Goal: Communication & Community: Answer question/provide support

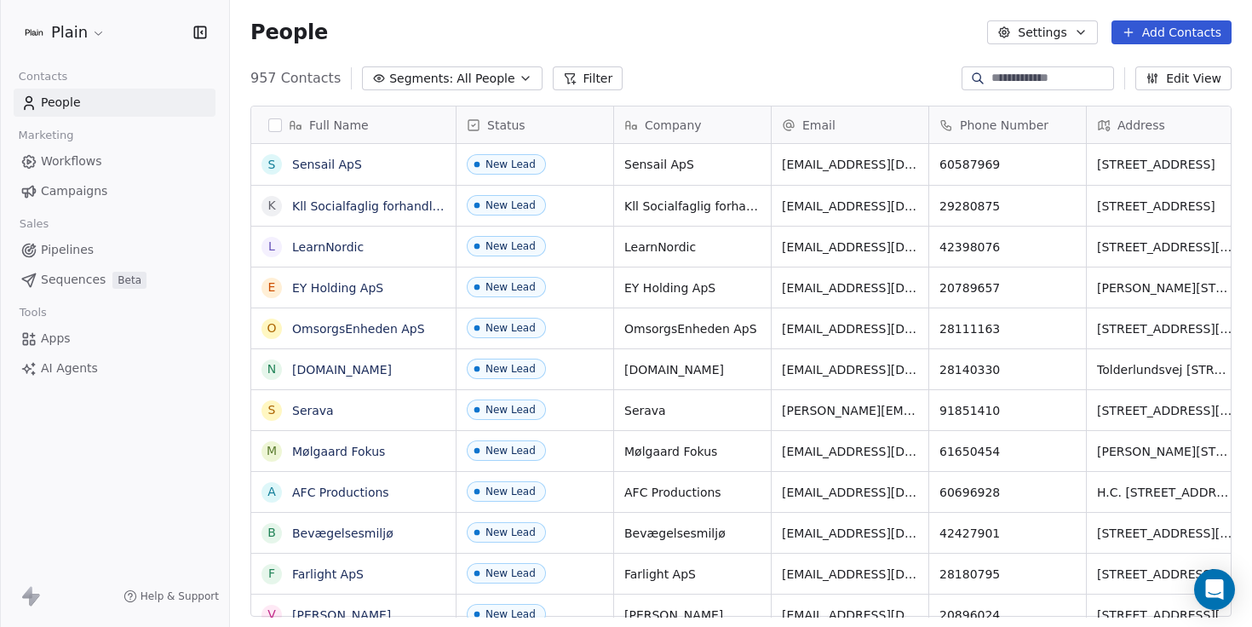
scroll to position [552, 1022]
click at [1218, 576] on div "Open Intercom Messenger" at bounding box center [1214, 589] width 45 height 45
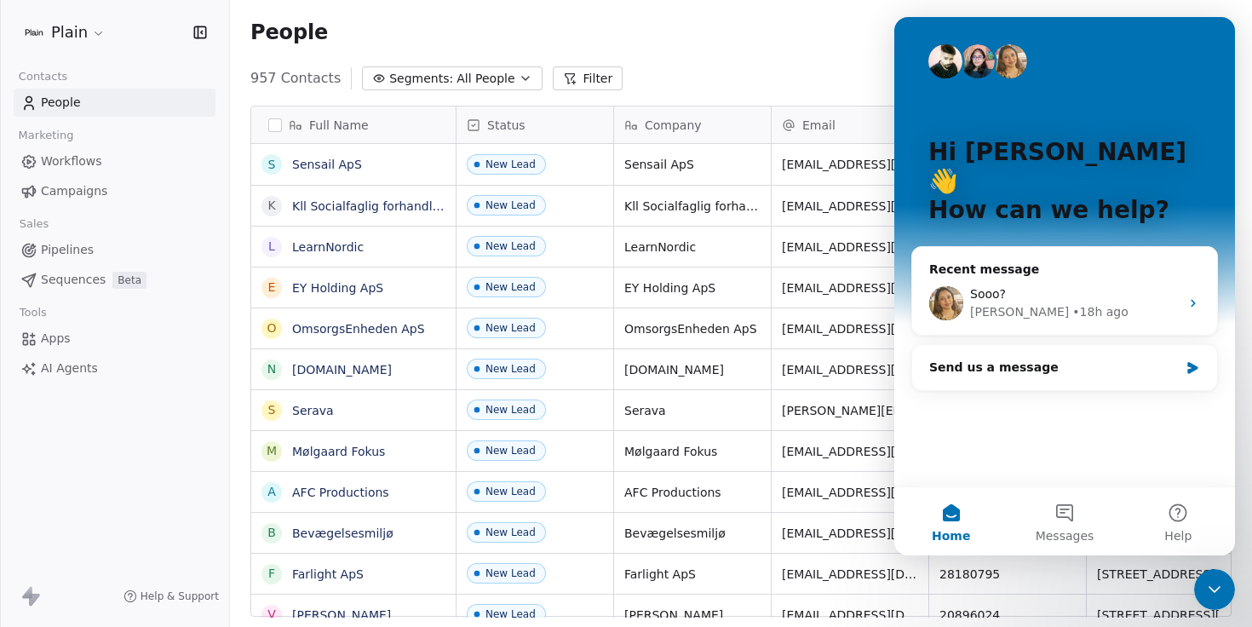
scroll to position [0, 0]
click at [1126, 294] on div "Sooo? [PERSON_NAME] • 18h ago" at bounding box center [1064, 303] width 305 height 63
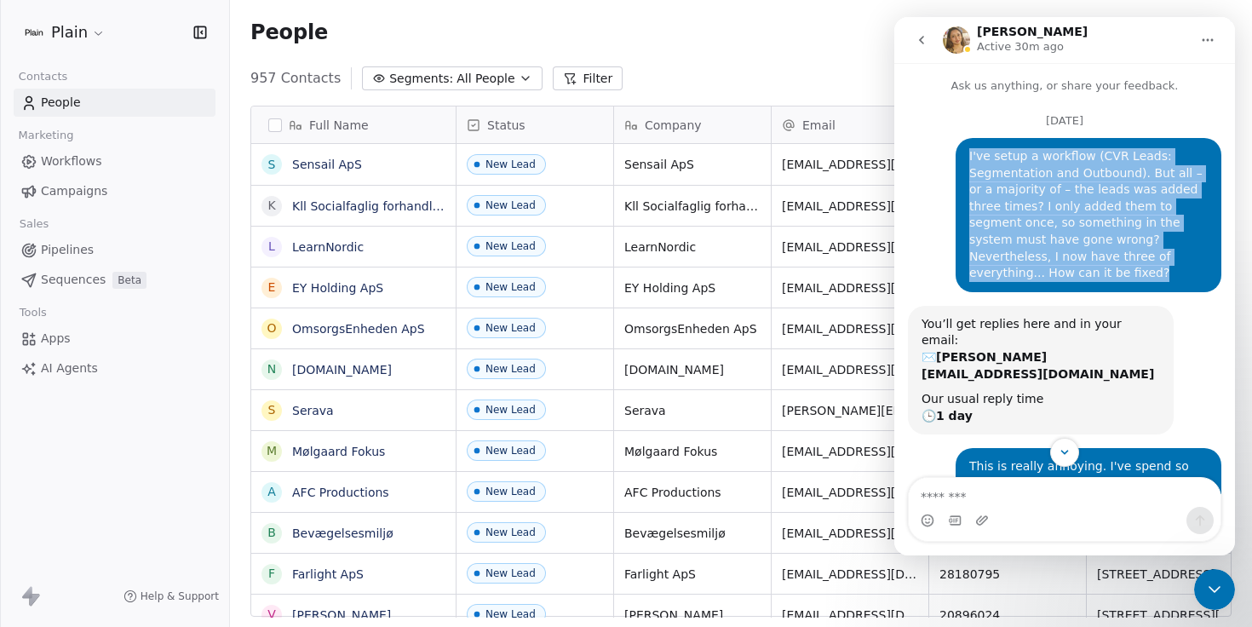
drag, startPoint x: 1200, startPoint y: 255, endPoint x: 959, endPoint y: 152, distance: 262.1
click at [959, 152] on div "I've setup a workflow (CVR Leads: Segmentation and Outbound). But all – or a ma…" at bounding box center [1089, 215] width 266 height 154
copy div "I've setup a workflow (CVR Leads: Segmentation and Outbound). But all – or a ma…"
click at [918, 37] on icon "go back" at bounding box center [922, 40] width 14 height 14
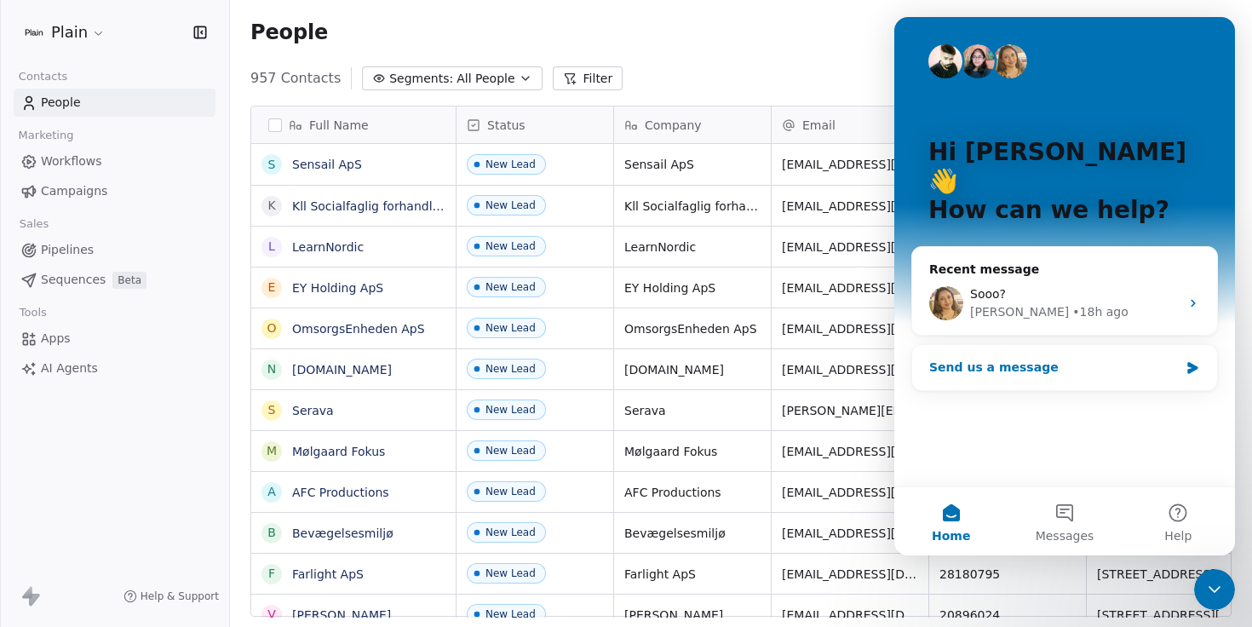
click at [1084, 359] on div "Send us a message" at bounding box center [1054, 368] width 250 height 18
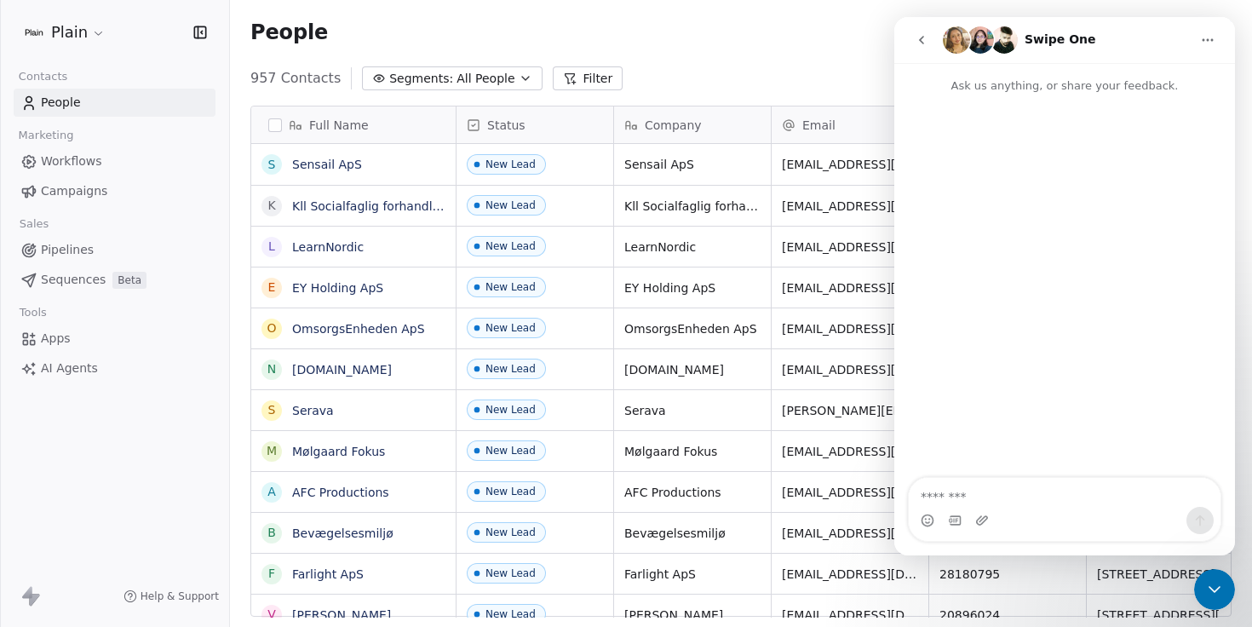
type textarea "**********"
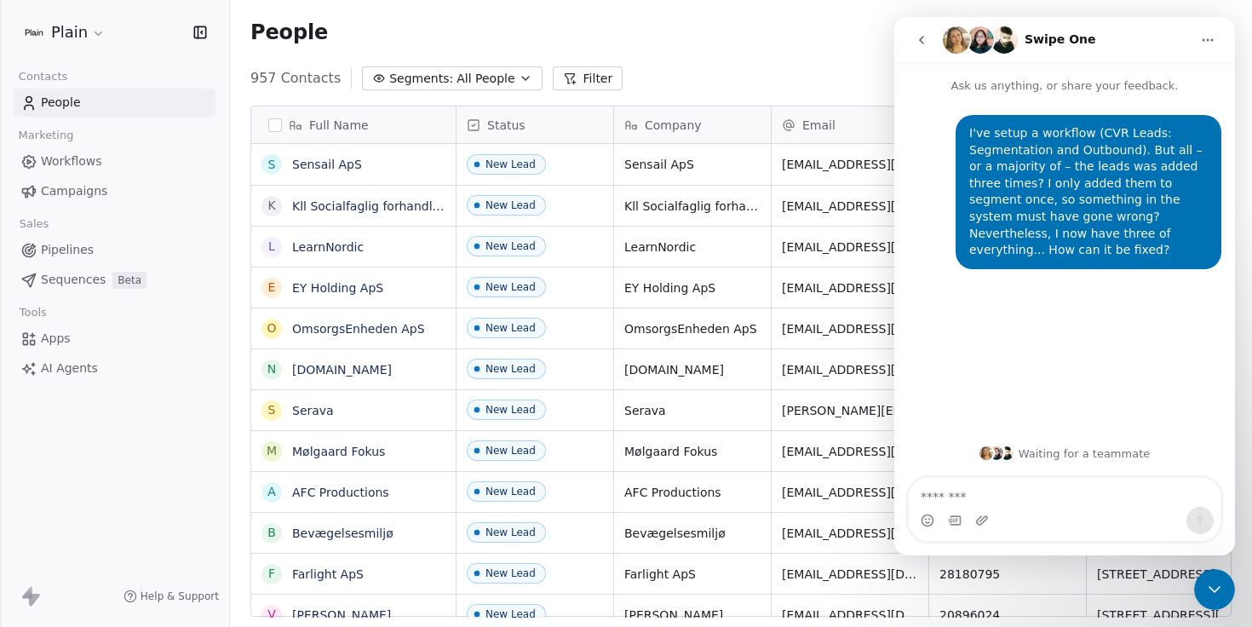
click at [922, 45] on icon "go back" at bounding box center [922, 40] width 14 height 14
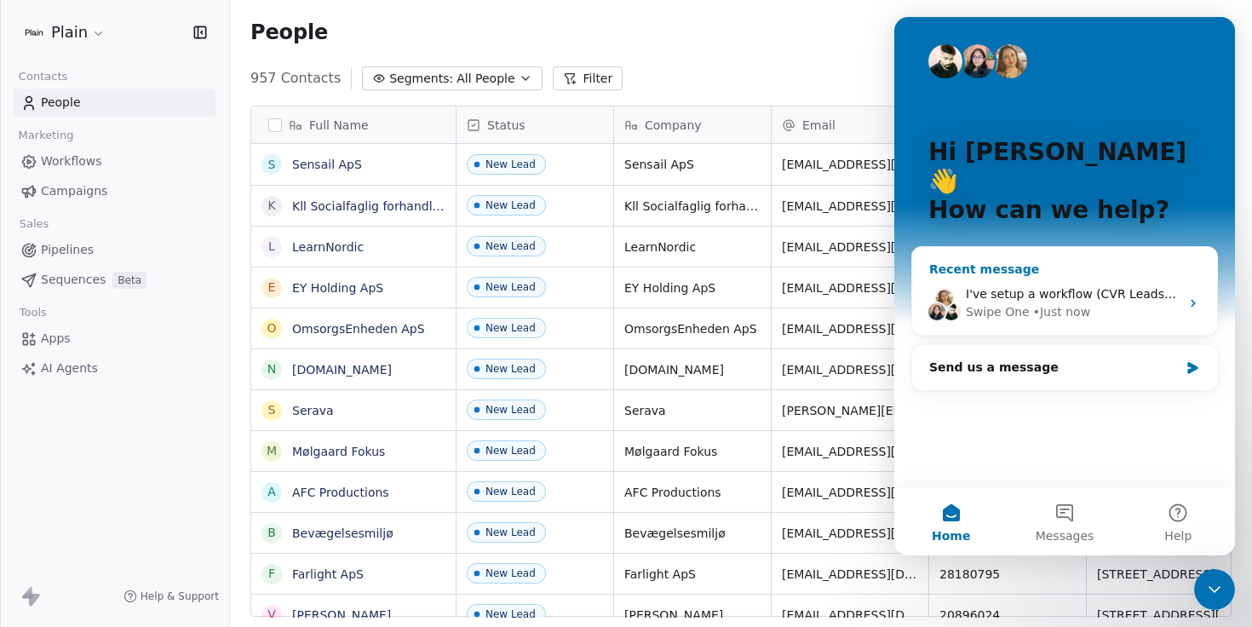
click at [1033, 303] on div "• Just now" at bounding box center [1061, 312] width 57 height 18
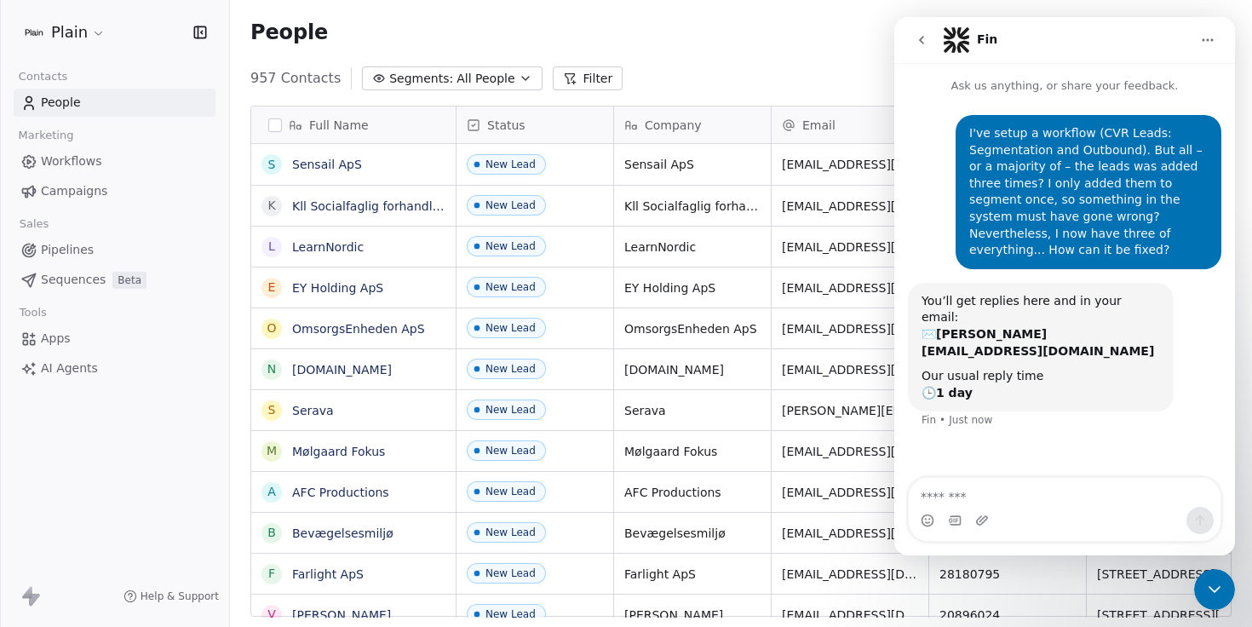
click at [926, 37] on icon "go back" at bounding box center [922, 40] width 14 height 14
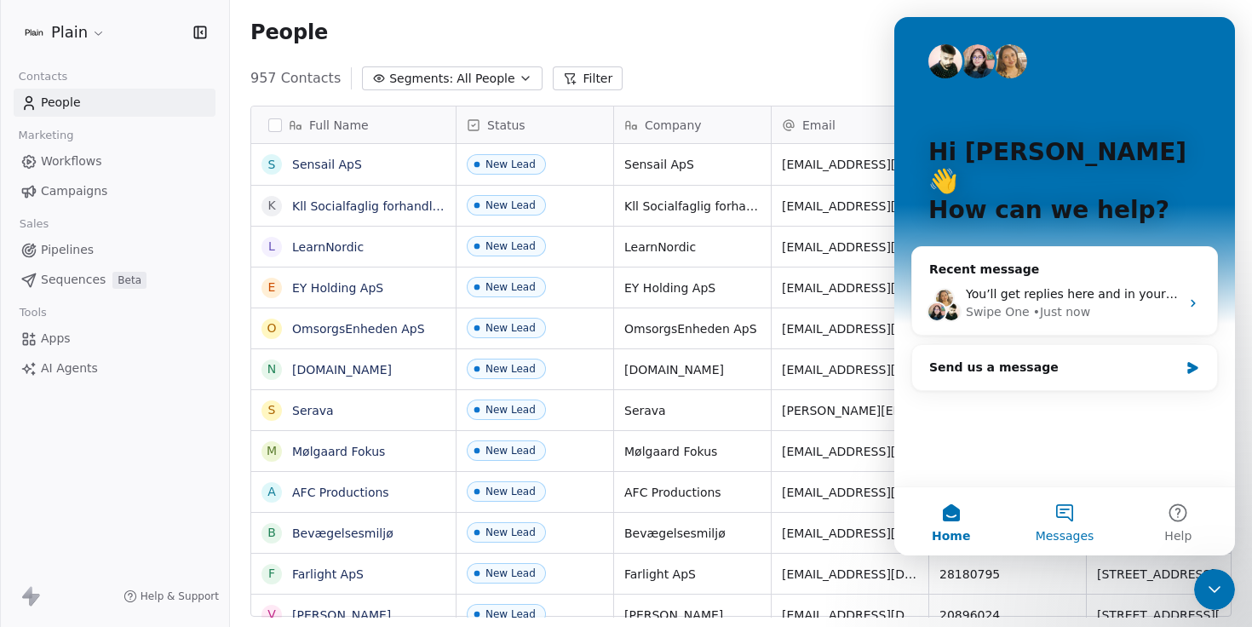
click at [1080, 500] on button "Messages" at bounding box center [1064, 521] width 113 height 68
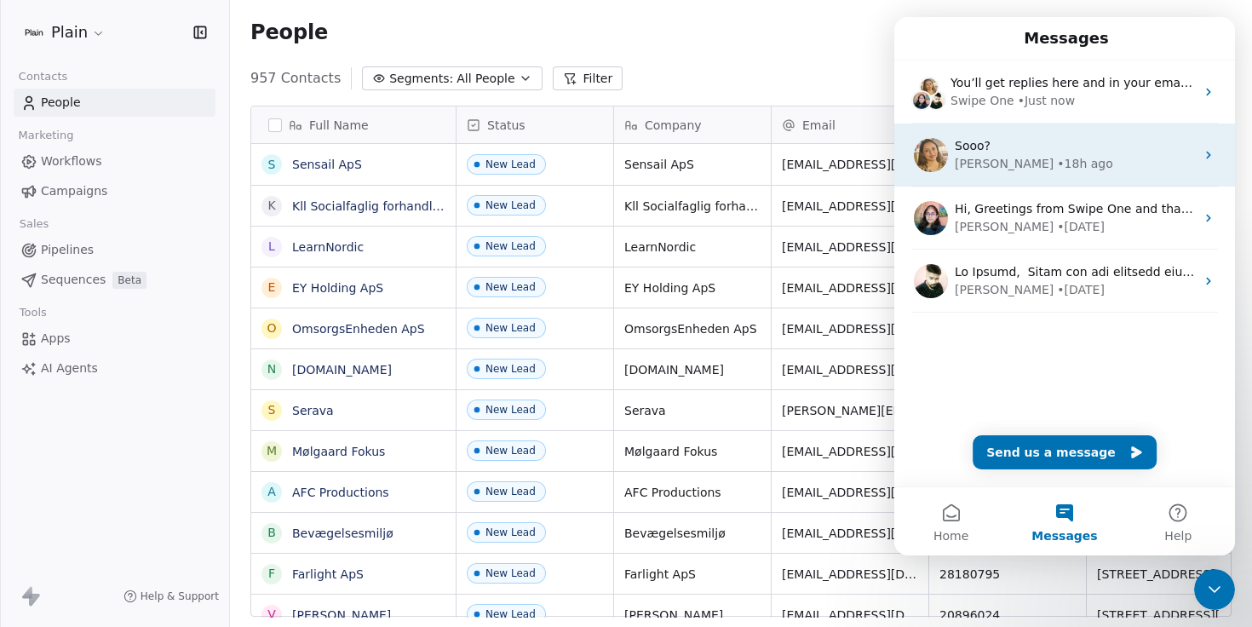
click at [1061, 148] on div "Sooo?" at bounding box center [1075, 146] width 240 height 18
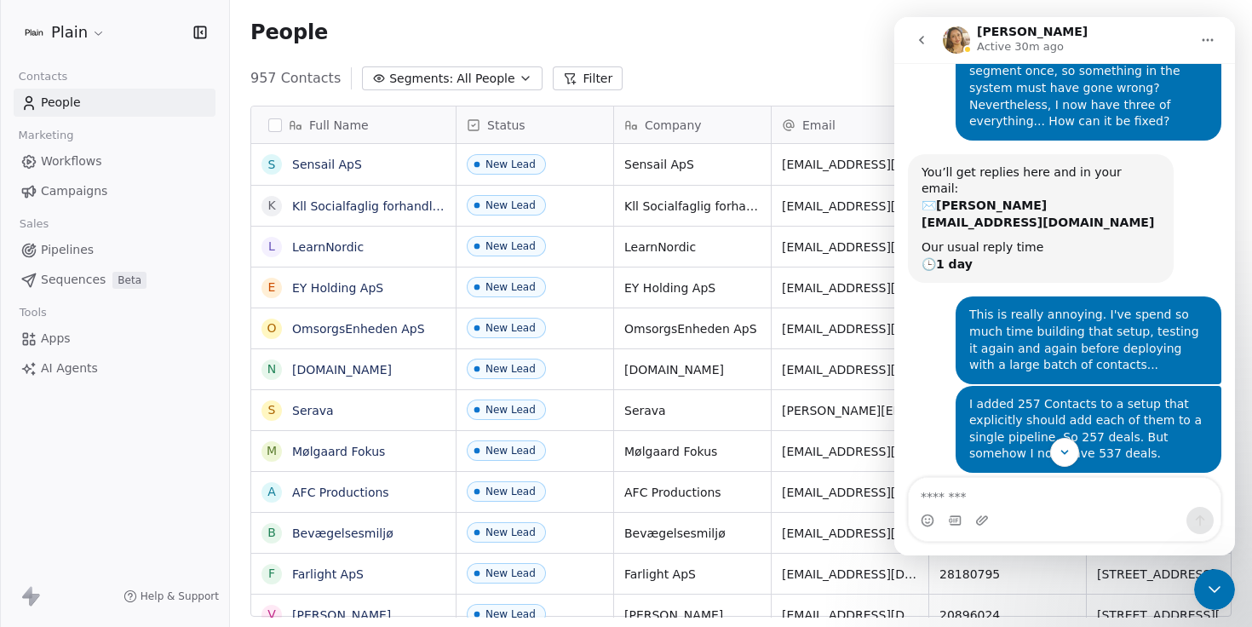
scroll to position [155, 0]
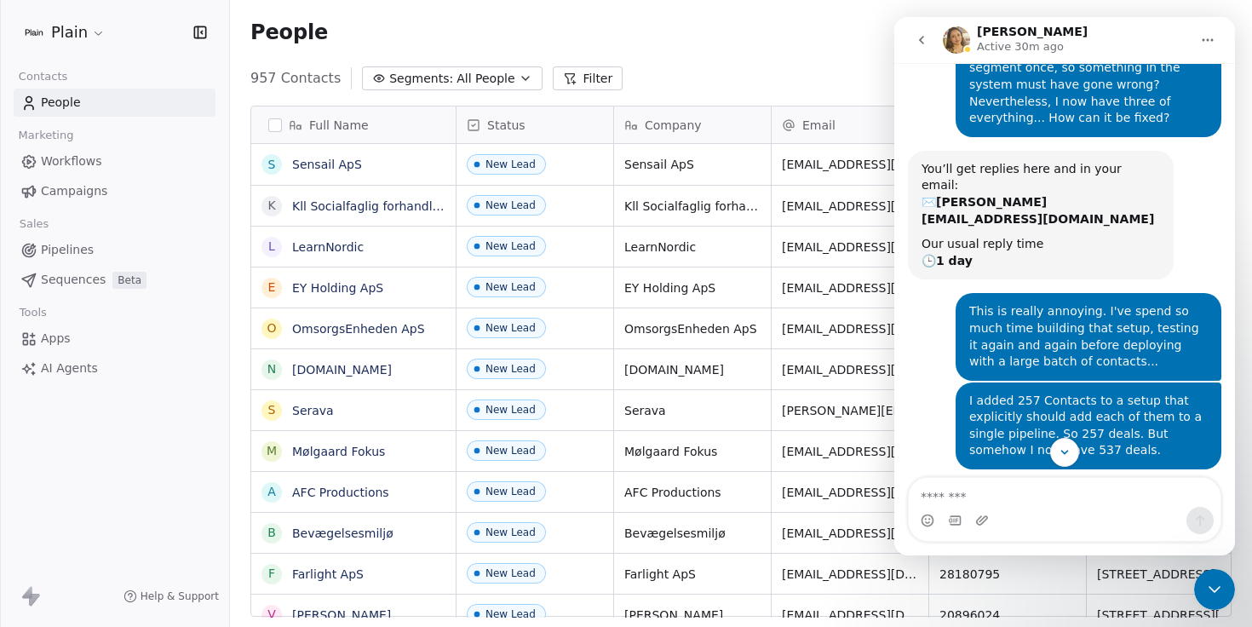
click at [1154, 416] on div "I added 257 Contacts to a setup that explicitly should add each of them to a si…" at bounding box center [1089, 425] width 266 height 87
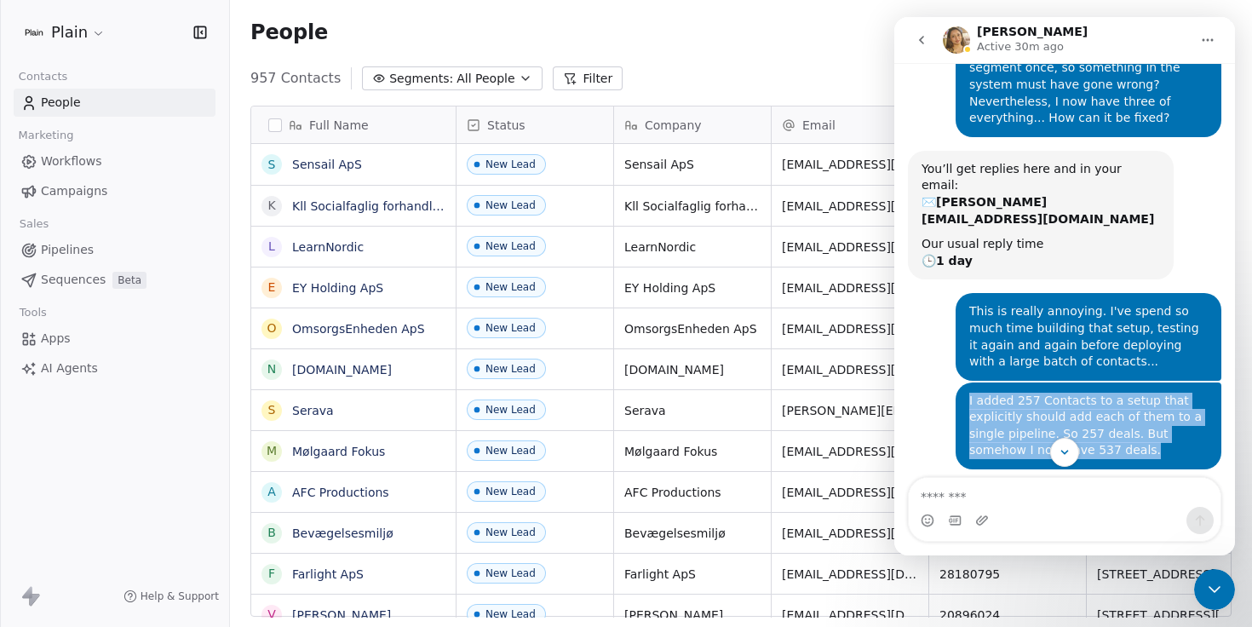
drag, startPoint x: 1112, startPoint y: 403, endPoint x: 959, endPoint y: 339, distance: 166.1
click at [959, 382] on div "I added 257 Contacts to a setup that explicitly should add each of them to a si…" at bounding box center [1089, 425] width 266 height 87
copy div "I added 257 Contacts to a setup that explicitly should add each of them to a si…"
click at [927, 35] on icon "go back" at bounding box center [922, 40] width 14 height 14
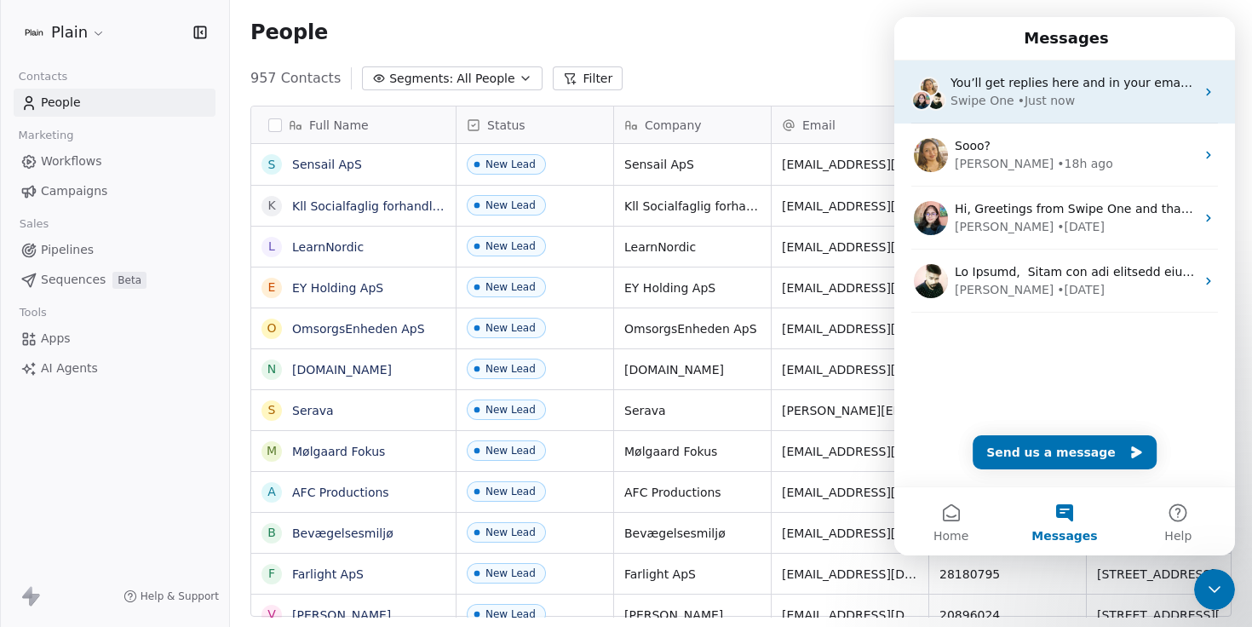
click at [1079, 116] on div "You’ll get replies here and in your email: ✉️ [PERSON_NAME][EMAIL_ADDRESS][DOMA…" at bounding box center [1064, 91] width 341 height 63
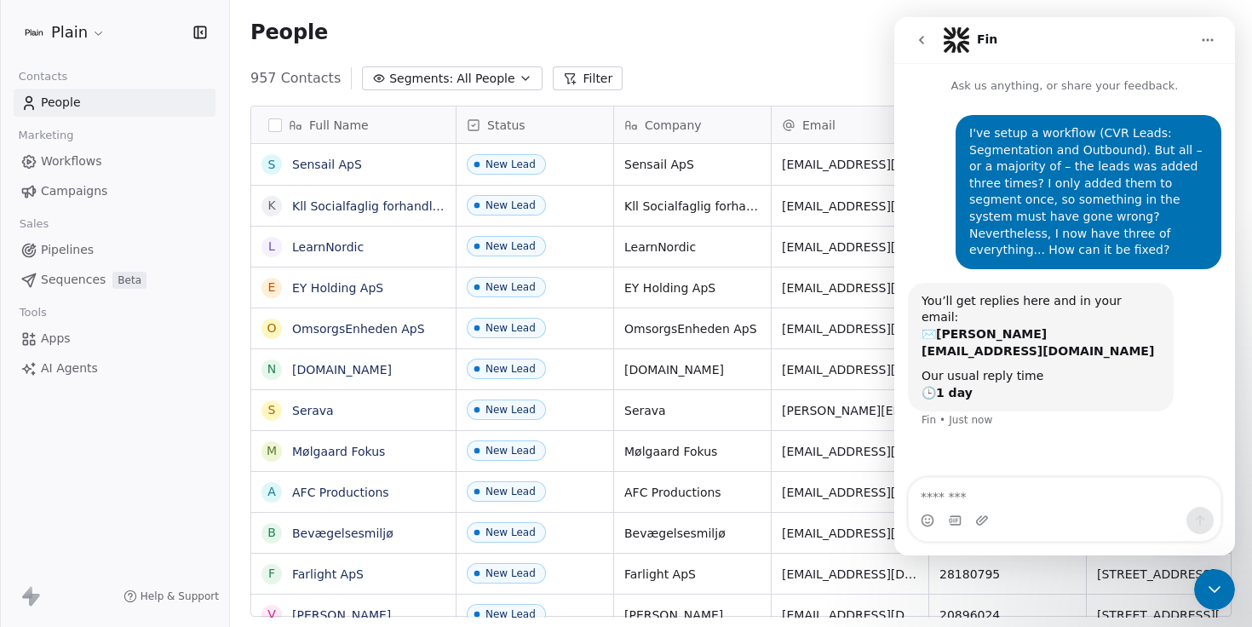
type textarea "**********"
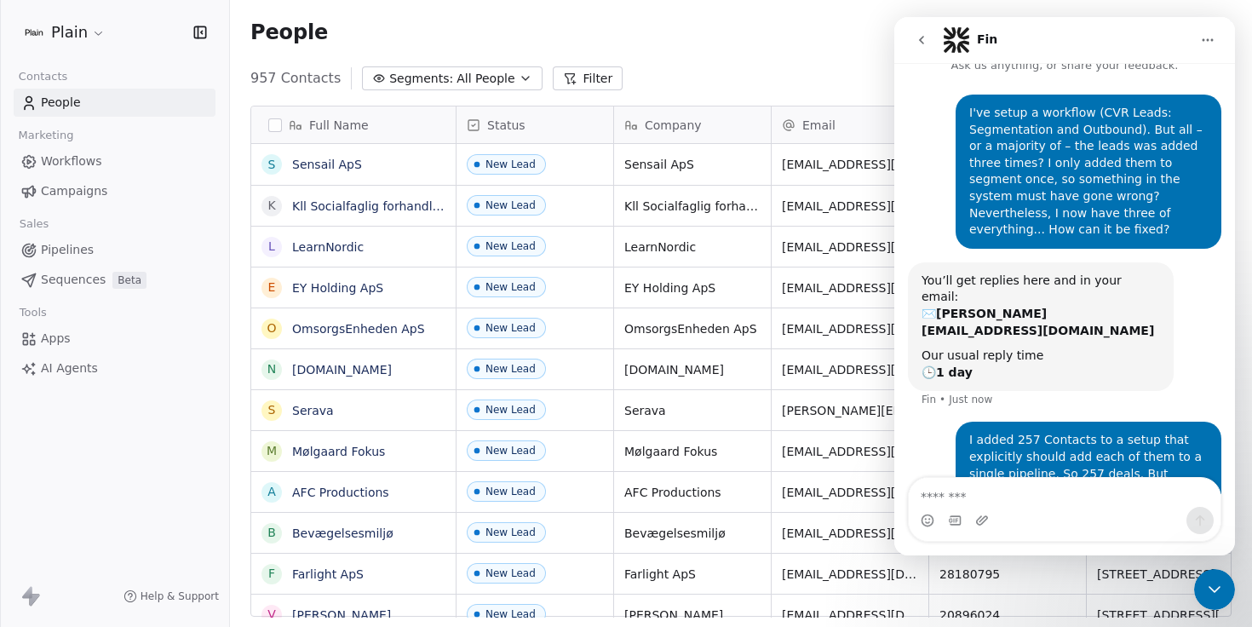
click at [1204, 586] on icon "Close Intercom Messenger" at bounding box center [1214, 589] width 20 height 20
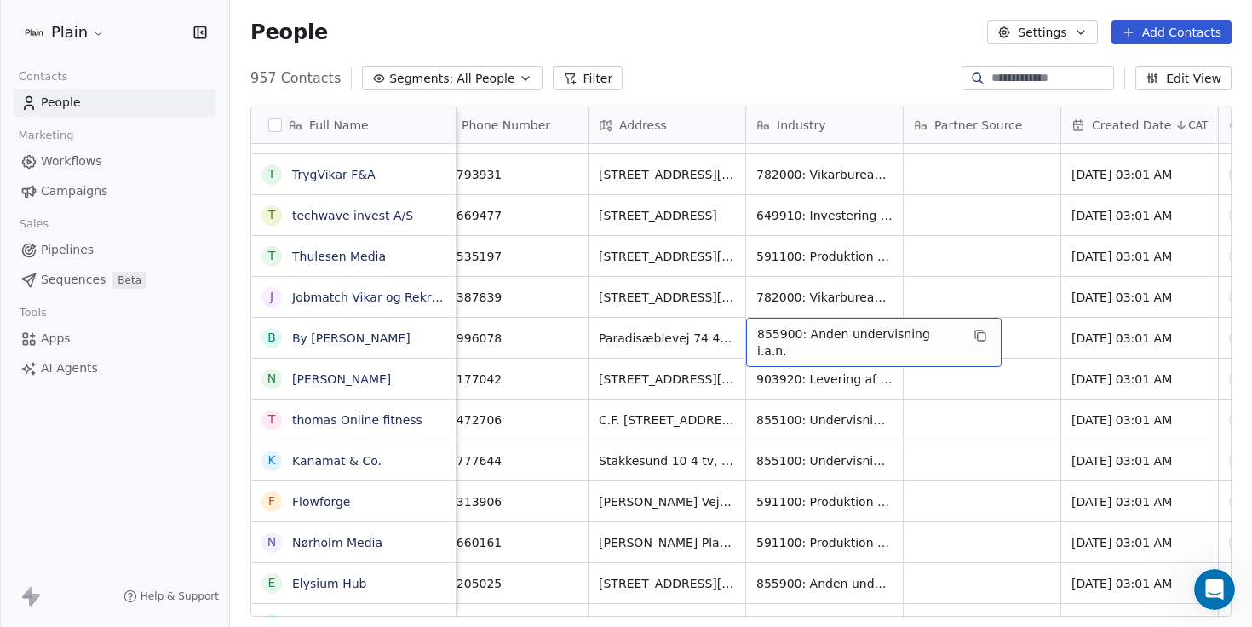
scroll to position [1800, 0]
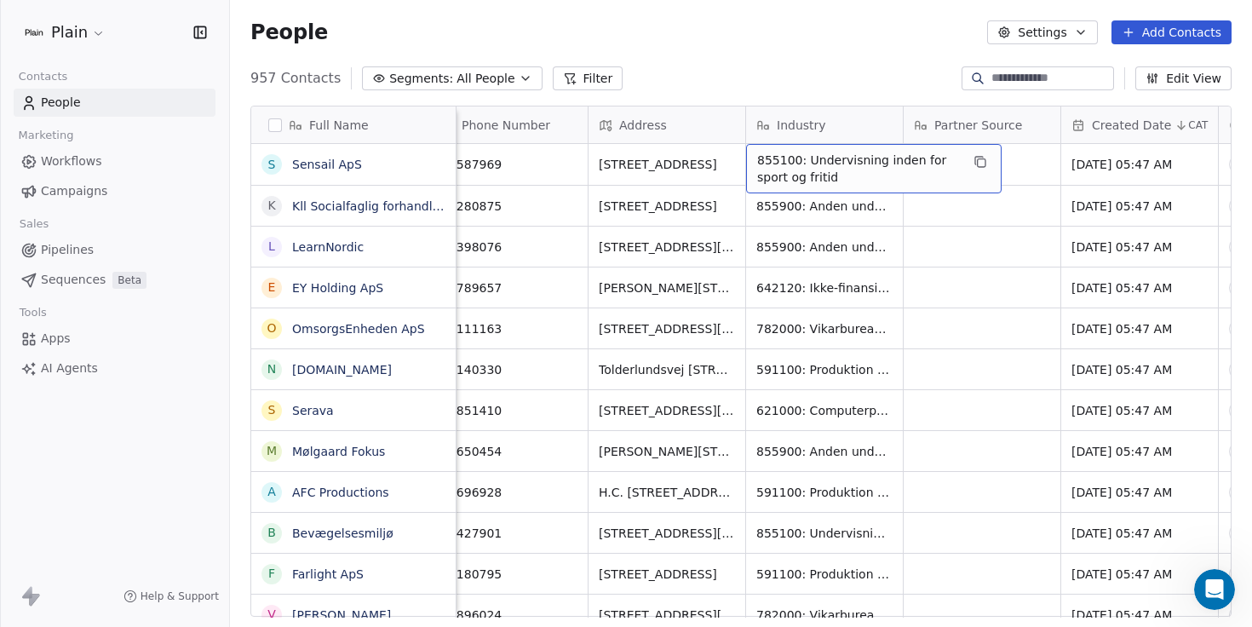
click at [843, 72] on div "957 Contacts Segments: All People Filter Edit View" at bounding box center [741, 78] width 1022 height 27
click at [870, 74] on div "957 Contacts Segments: All People Filter Edit View" at bounding box center [741, 78] width 1022 height 27
